Goal: Complete application form: Complete application form

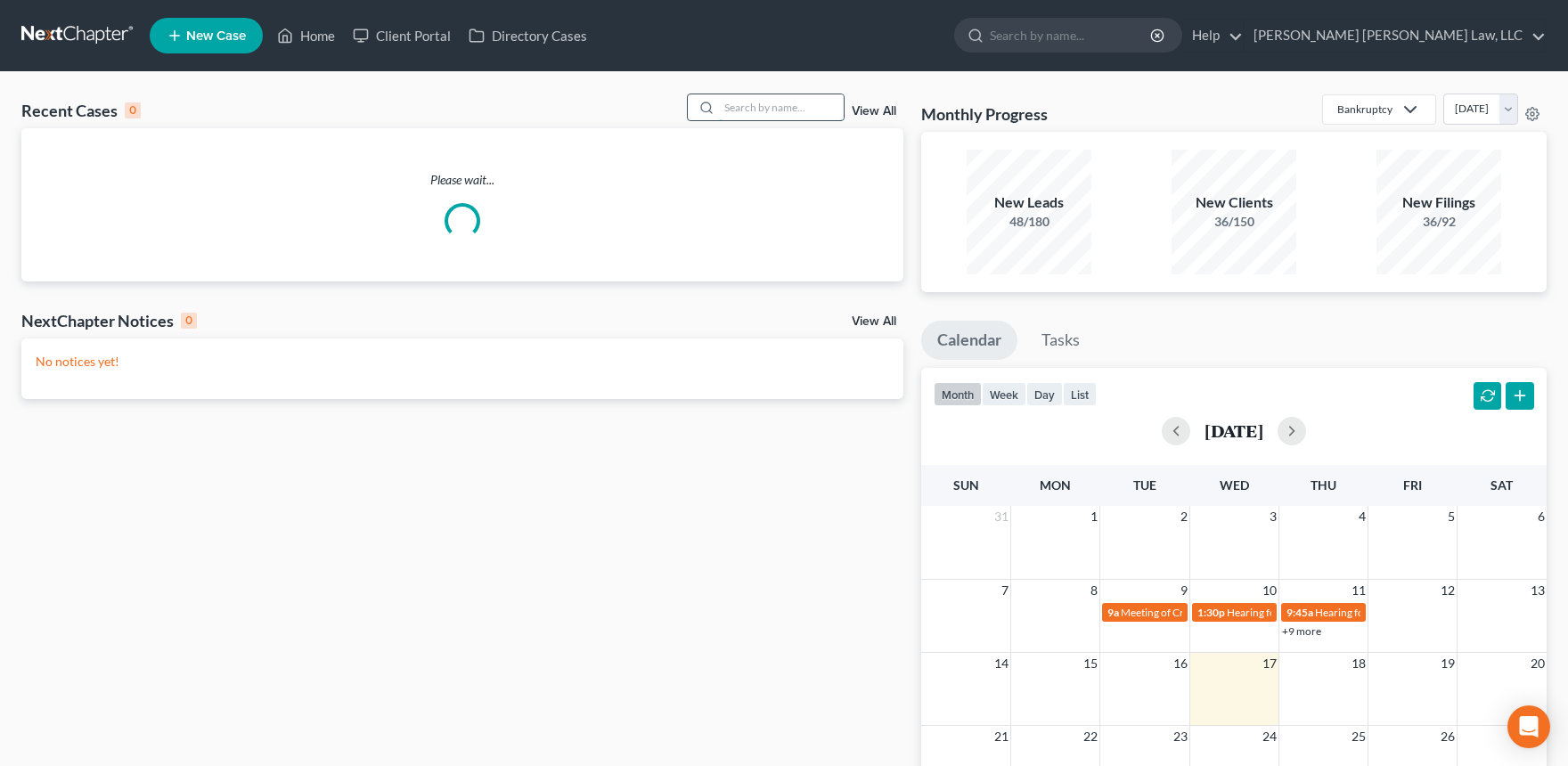
click at [778, 99] on input "search" at bounding box center [781, 107] width 124 height 26
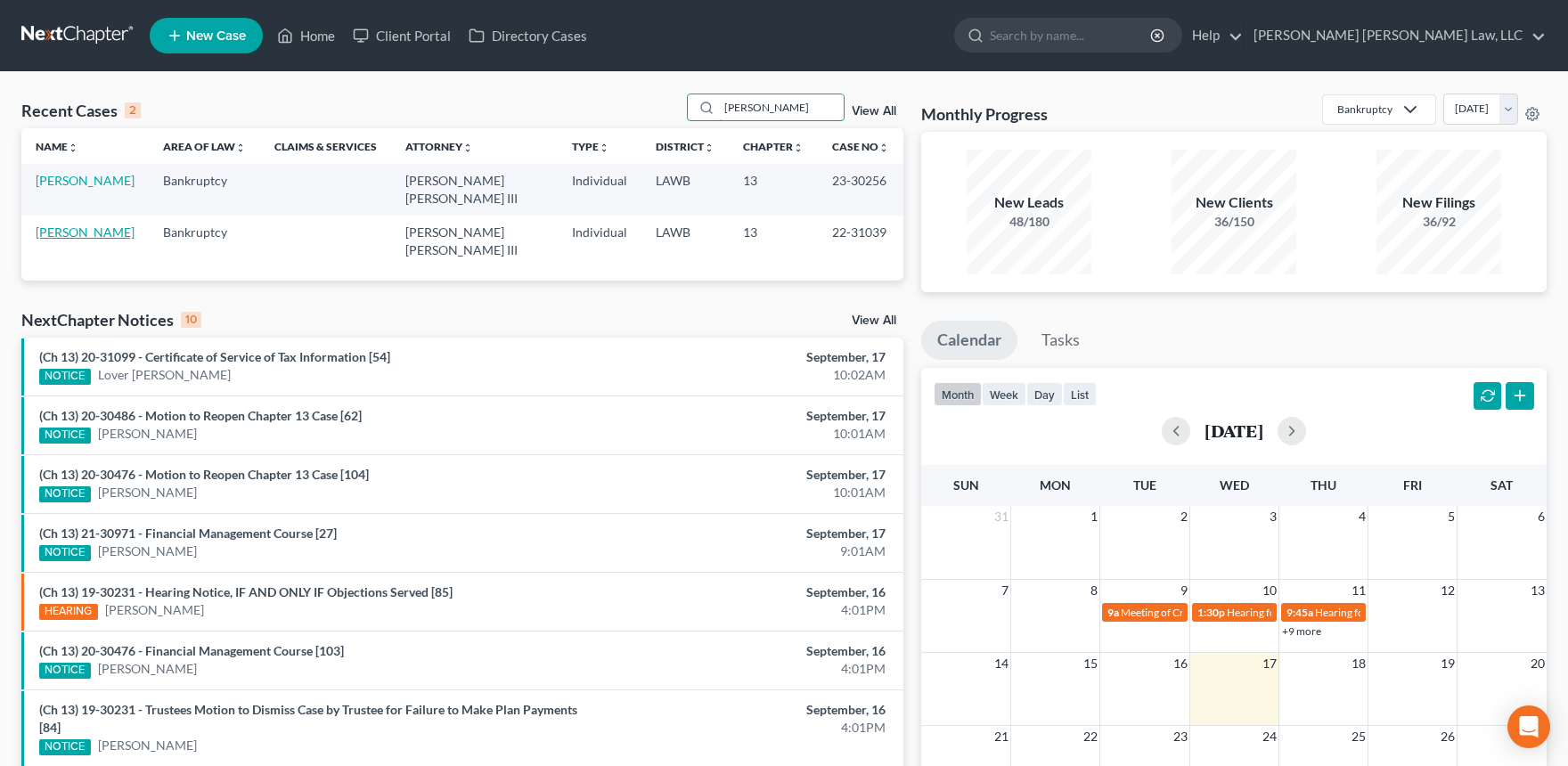
type input "[PERSON_NAME]"
click at [95, 225] on link "[PERSON_NAME]" at bounding box center [85, 232] width 99 height 15
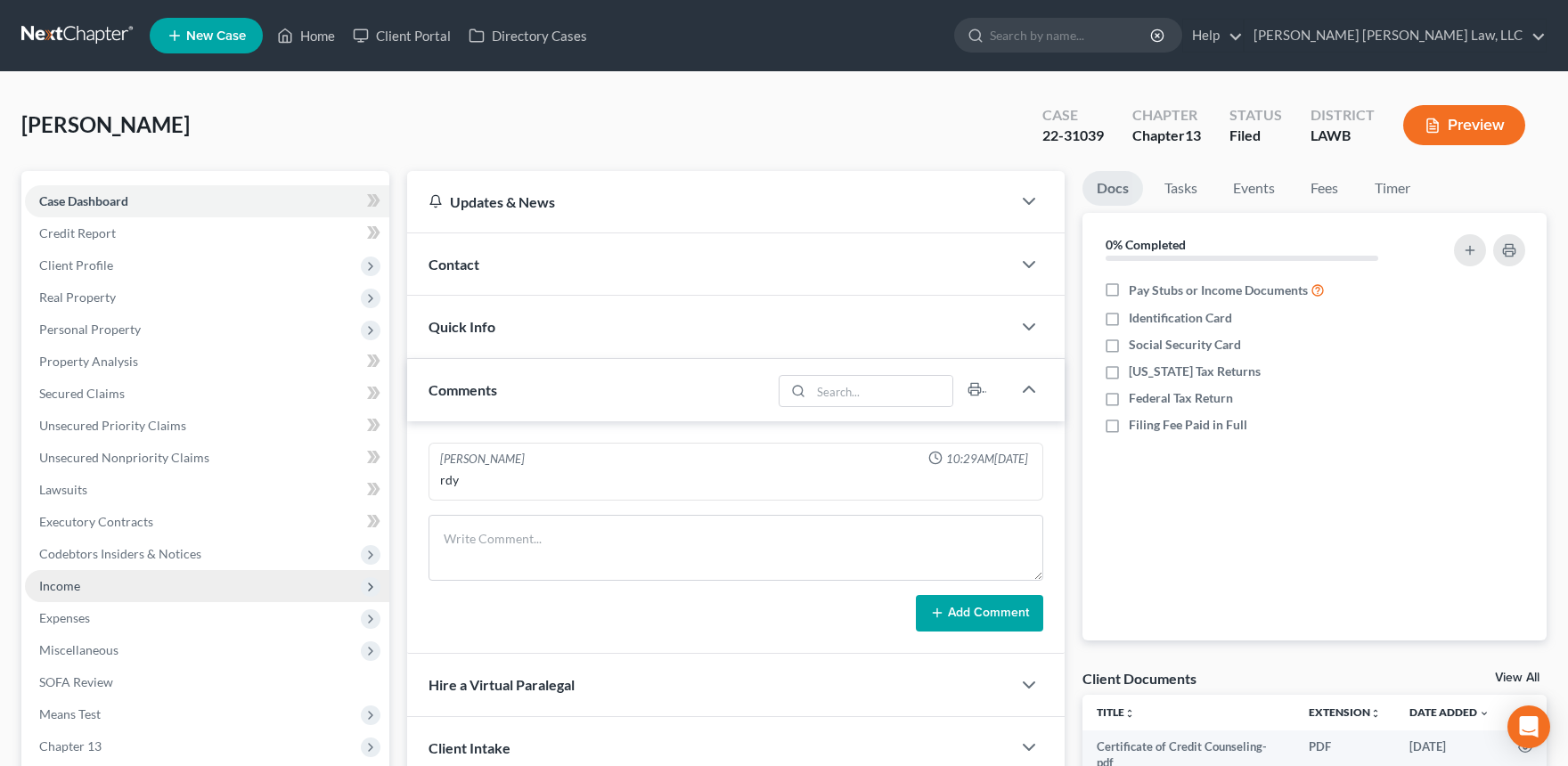
click at [68, 587] on span "Income" at bounding box center [59, 585] width 41 height 15
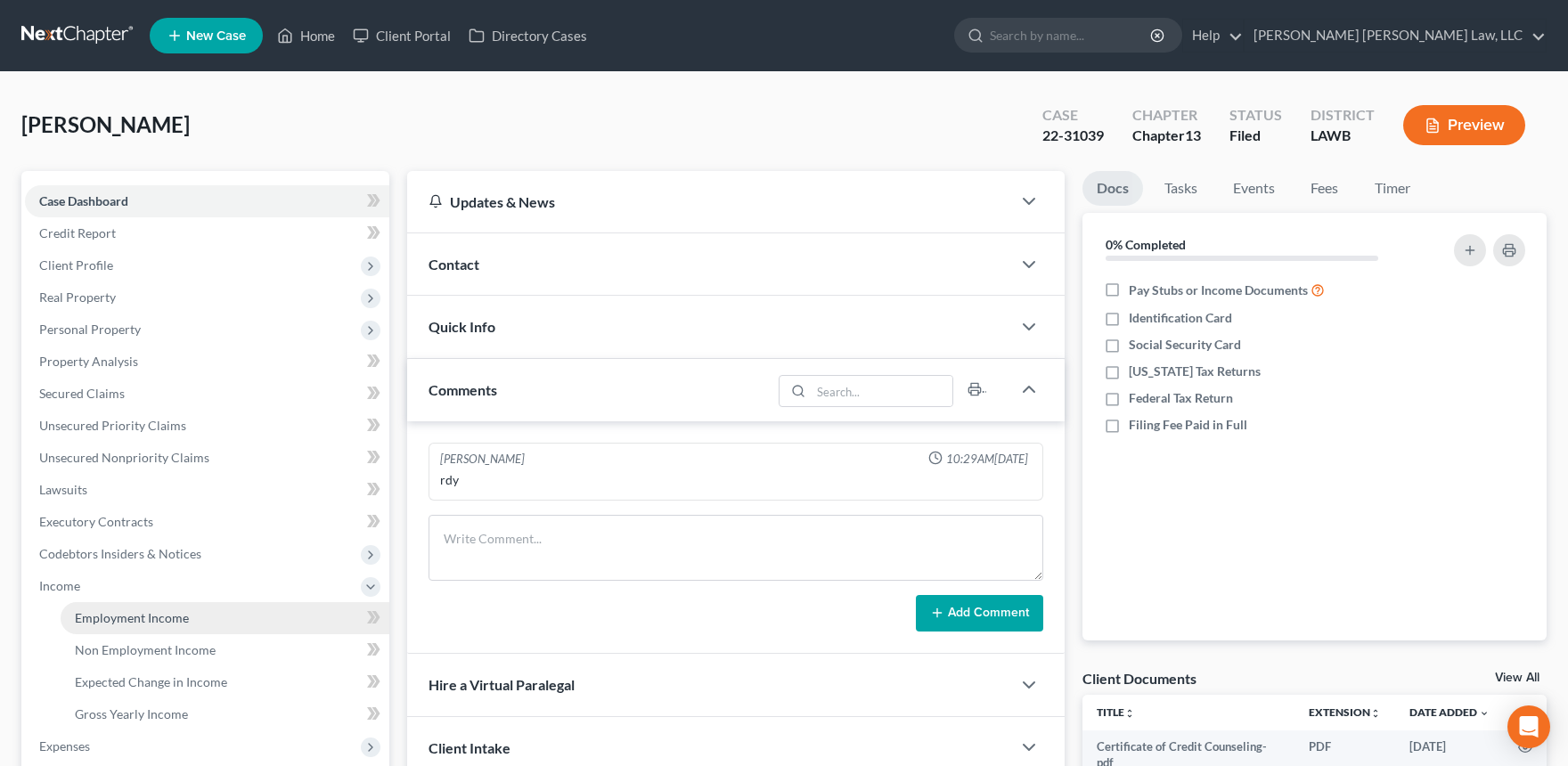
click at [88, 614] on span "Employment Income" at bounding box center [132, 617] width 114 height 15
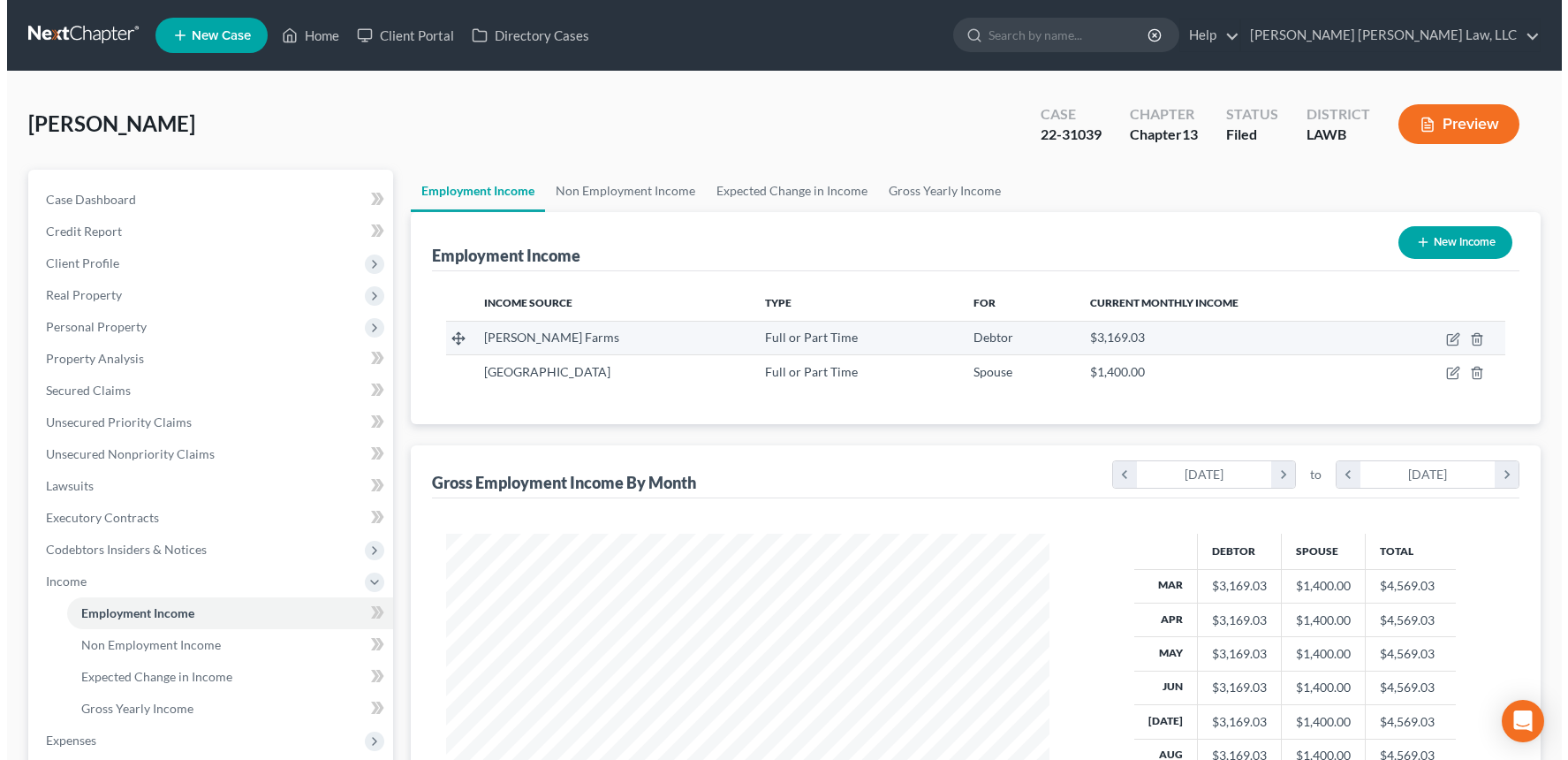
scroll to position [316, 638]
click at [1442, 340] on icon "button" at bounding box center [1446, 339] width 14 height 14
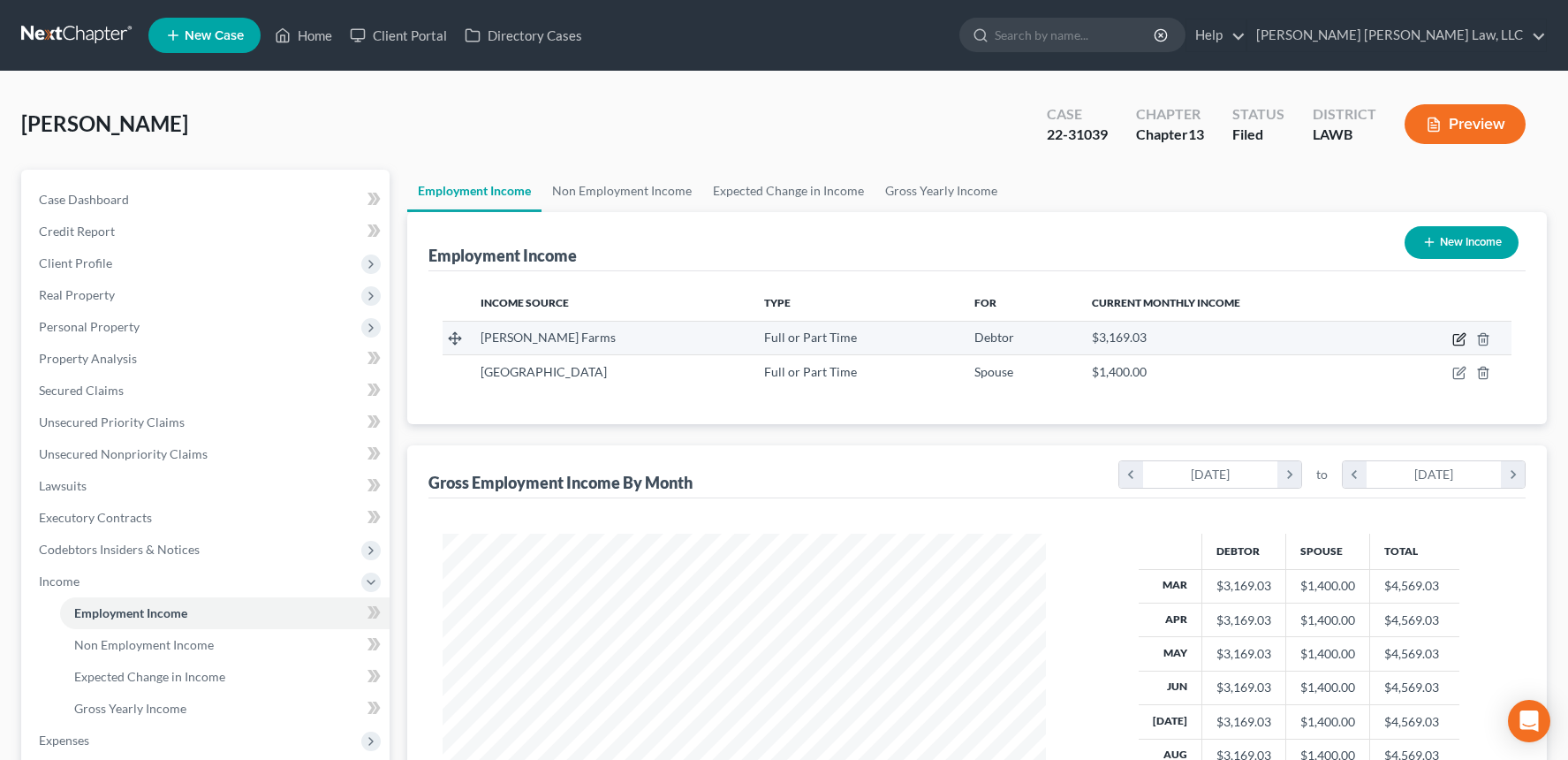
select select "0"
select select "19"
select select "2"
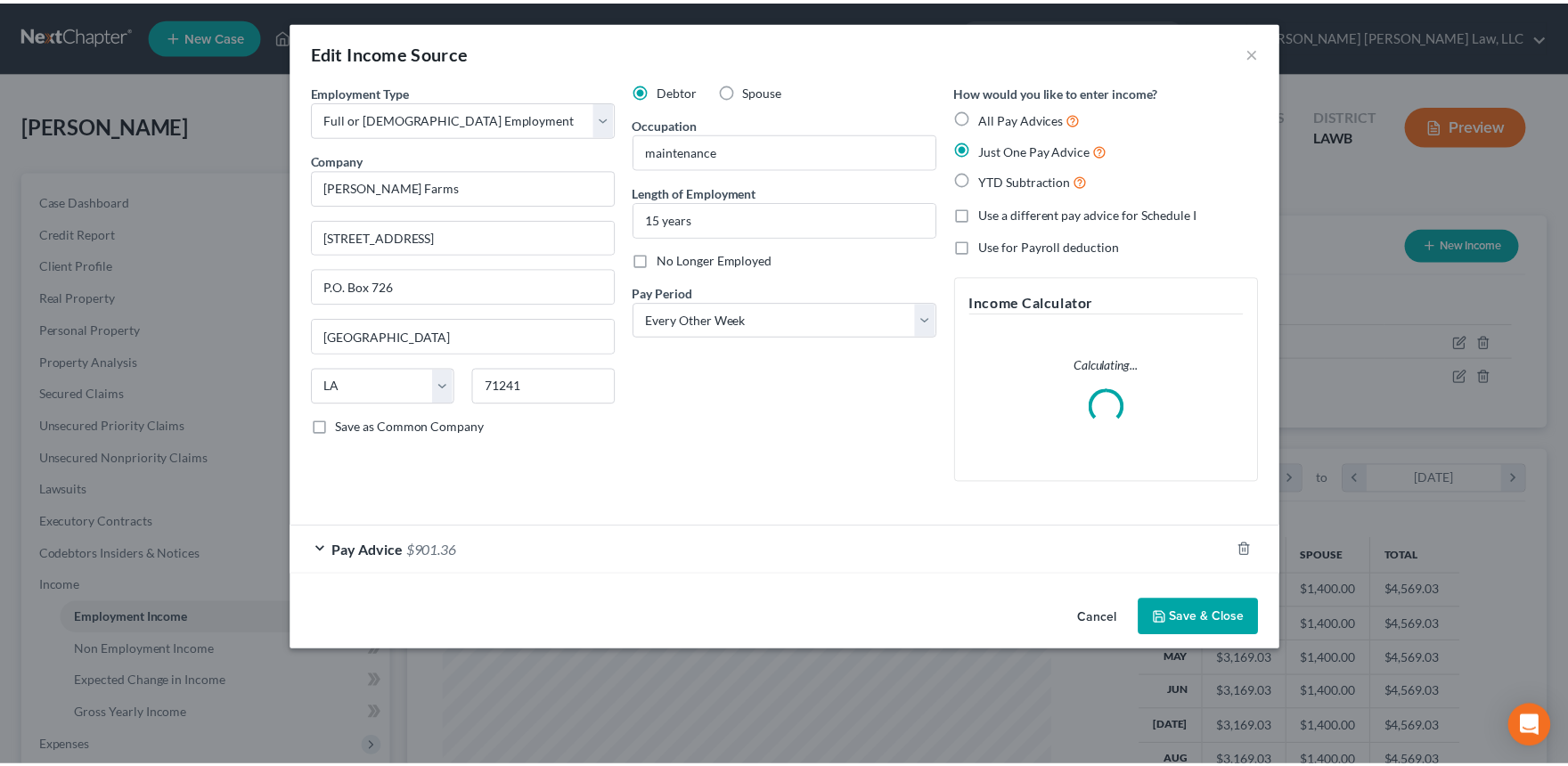
scroll to position [319, 650]
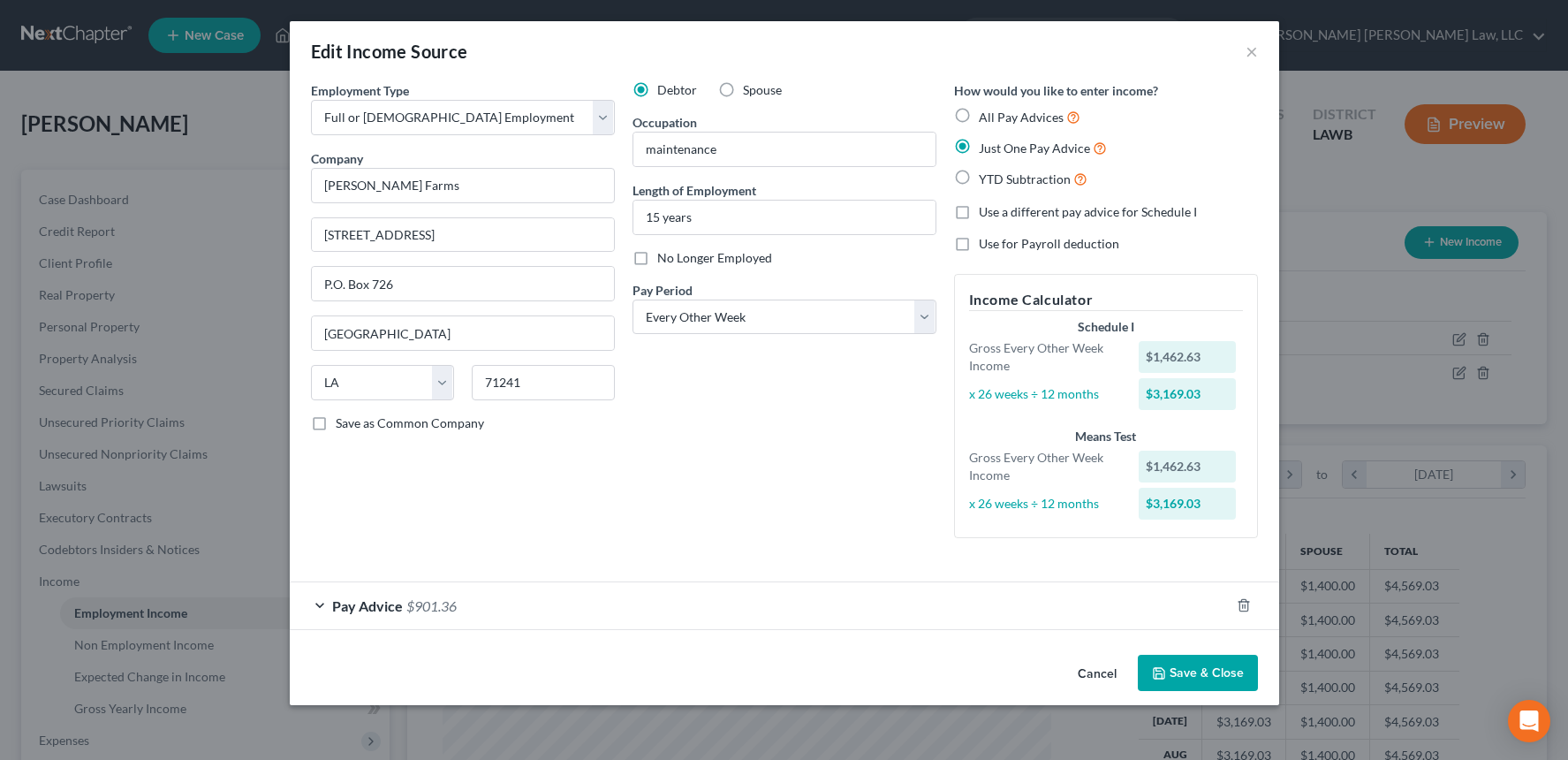
click at [1067, 670] on button "Cancel" at bounding box center [1097, 674] width 67 height 36
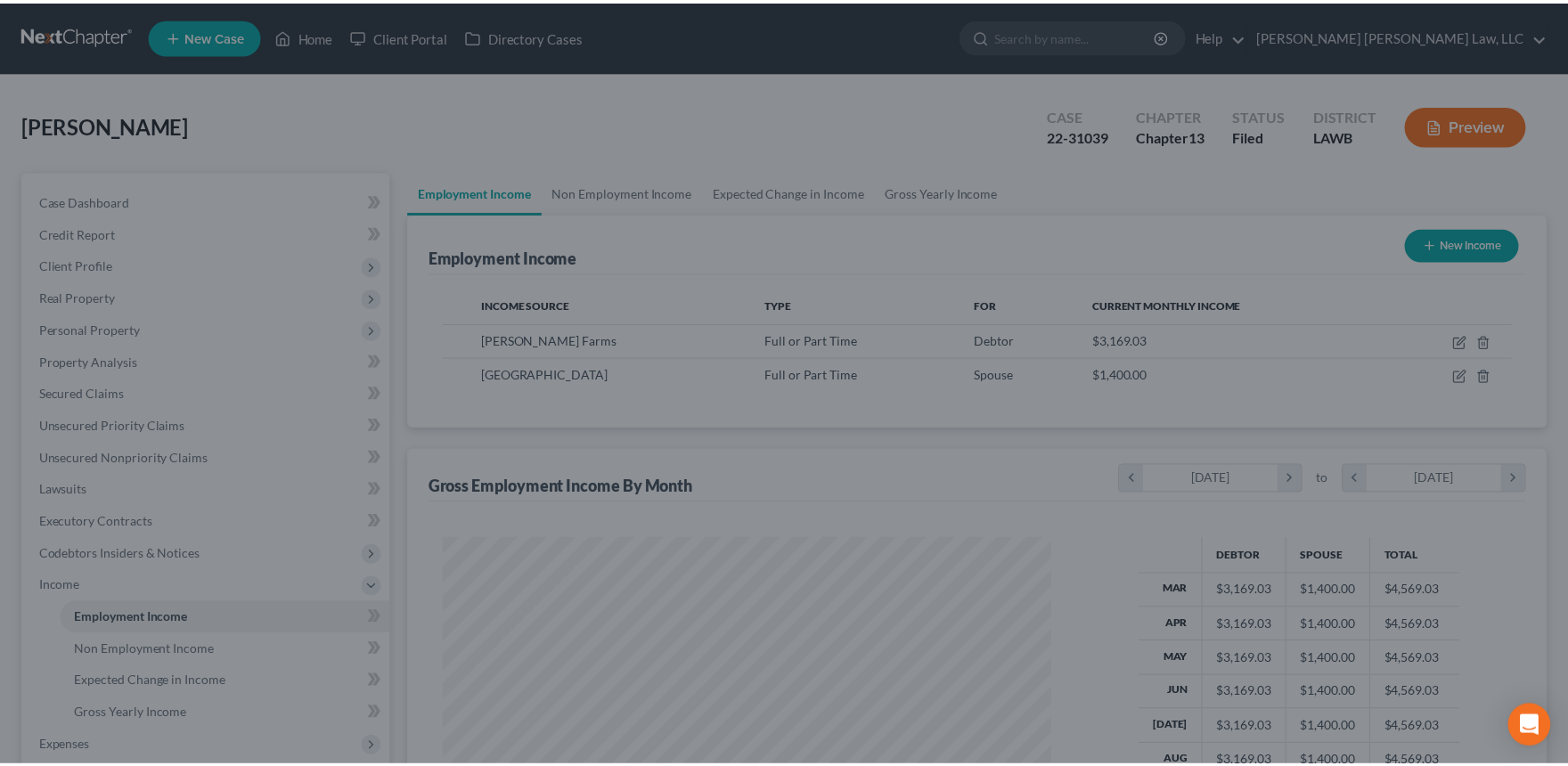
scroll to position [889927, 890127]
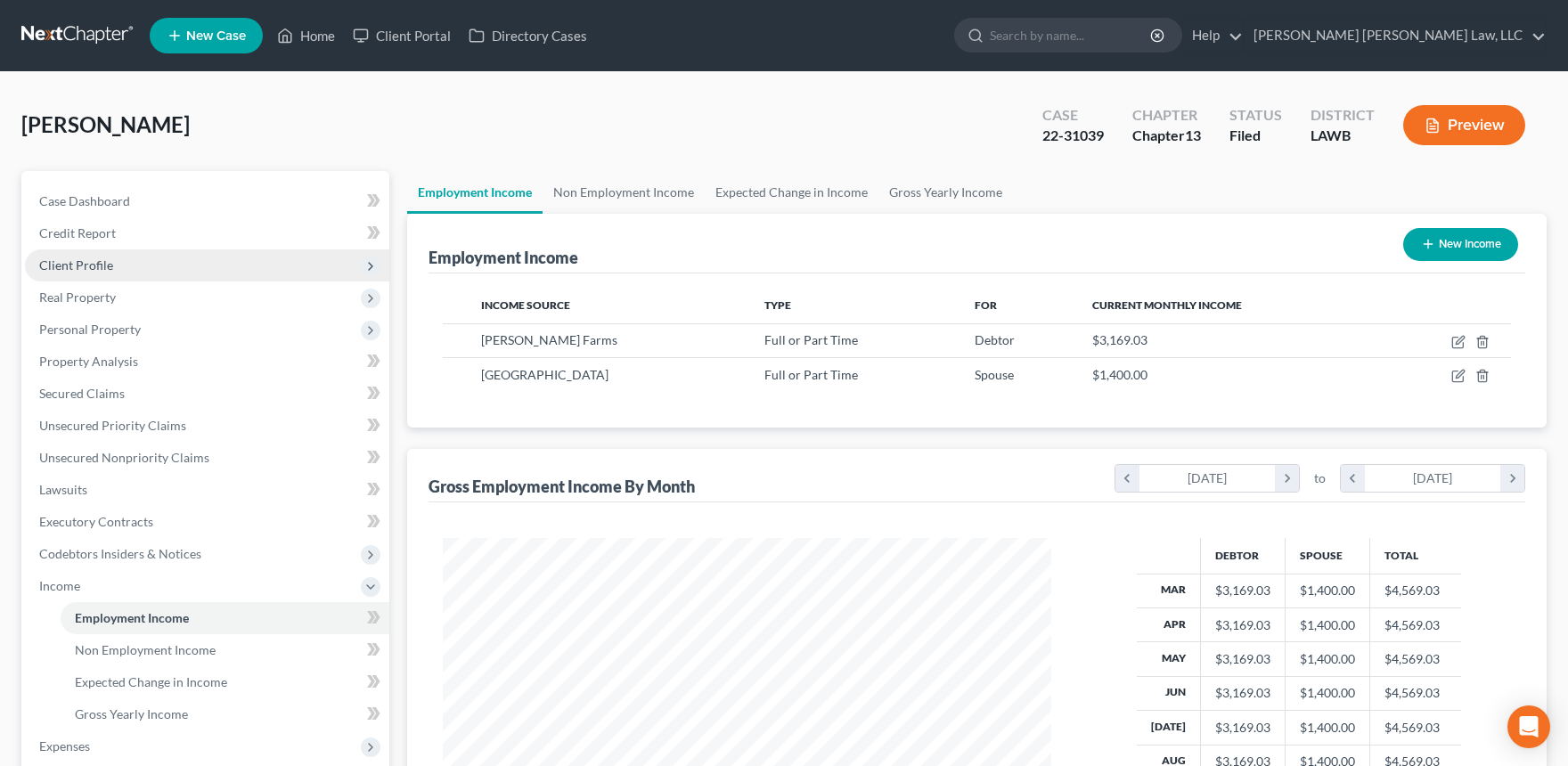
click at [87, 273] on span "Client Profile" at bounding box center [207, 265] width 364 height 32
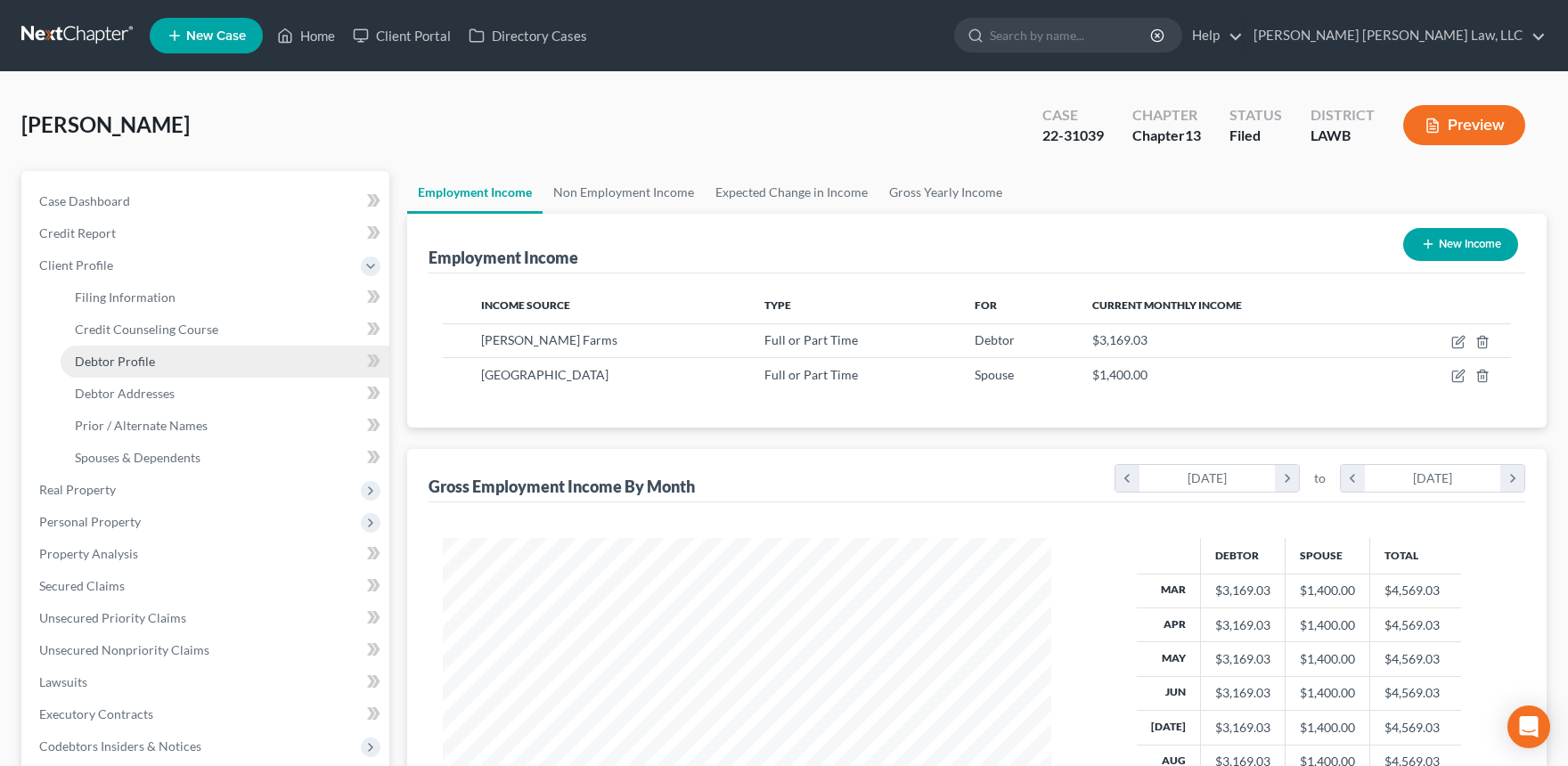
click at [99, 362] on span "Debtor Profile" at bounding box center [115, 361] width 81 height 15
select select "1"
select select "2"
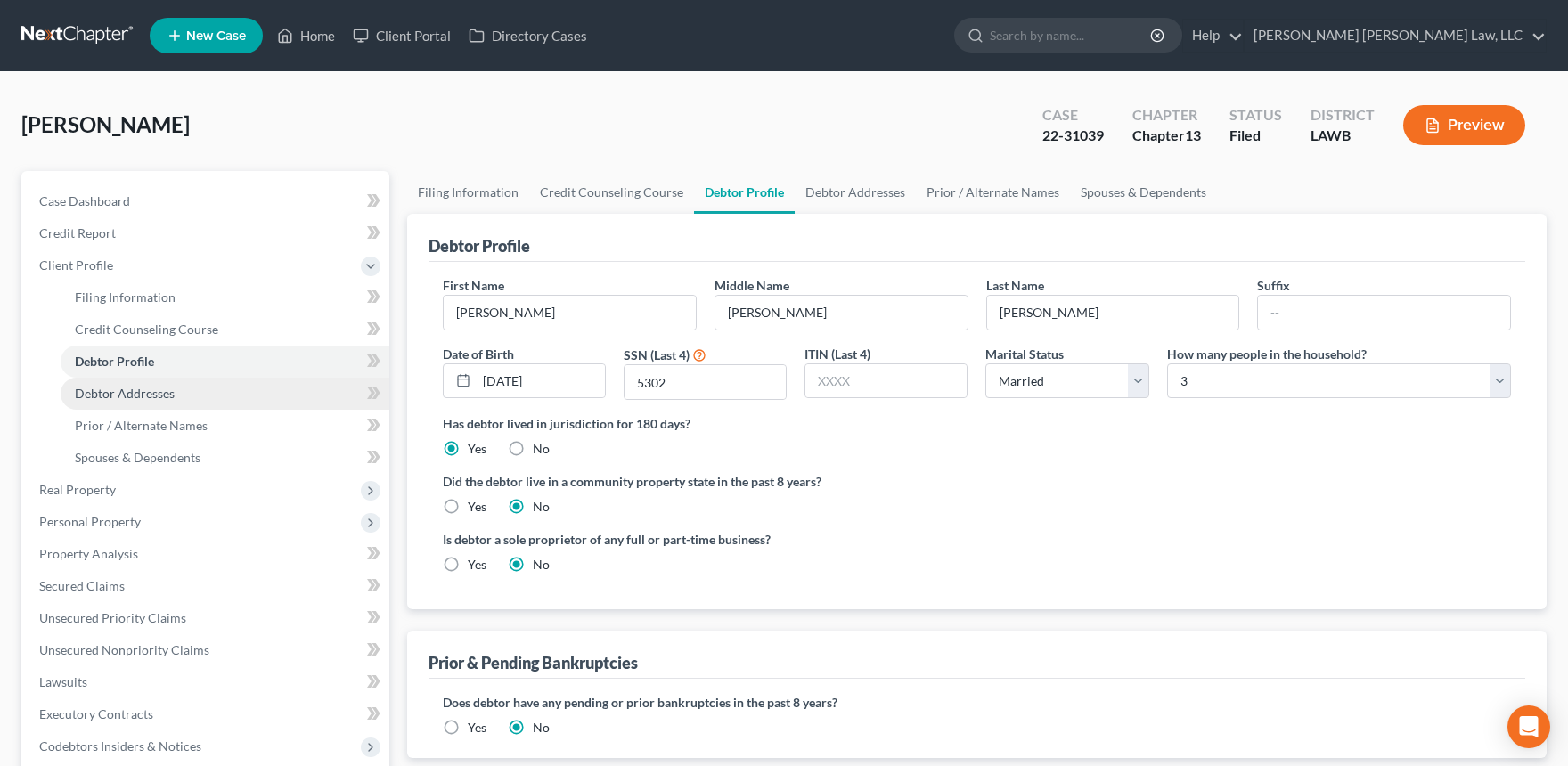
click at [136, 404] on link "Debtor Addresses" at bounding box center [225, 393] width 329 height 32
